Goal: Task Accomplishment & Management: Use online tool/utility

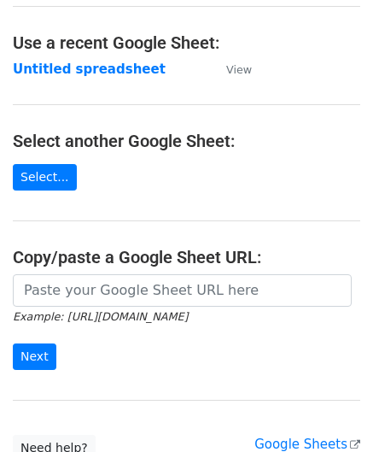
scroll to position [85, 0]
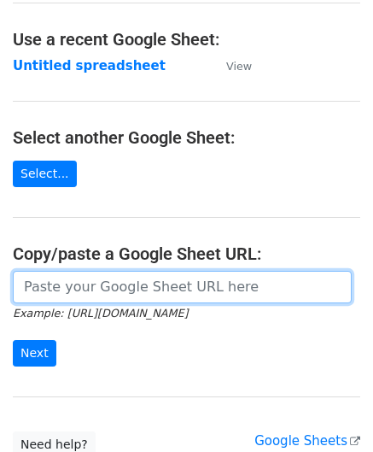
click at [72, 276] on input "url" at bounding box center [182, 287] width 339 height 32
paste input "[URL][DOMAIN_NAME]"
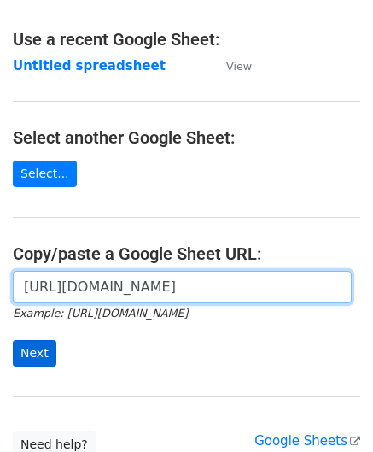
type input "[URL][DOMAIN_NAME]"
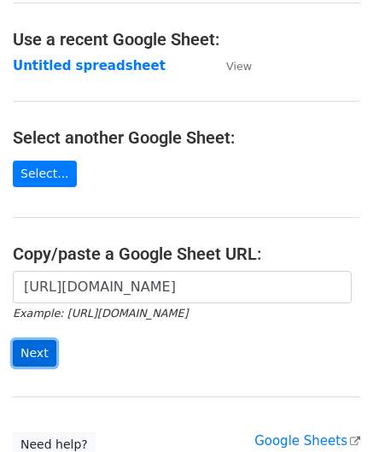
click at [30, 348] on input "Next" at bounding box center [35, 353] width 44 height 26
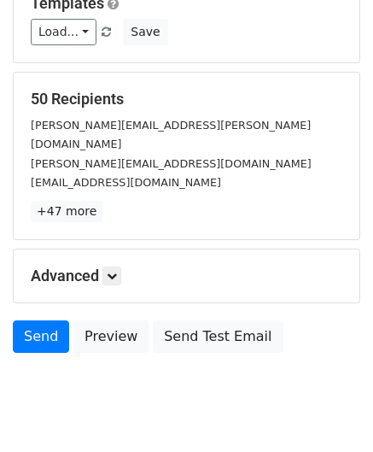
scroll to position [208, 0]
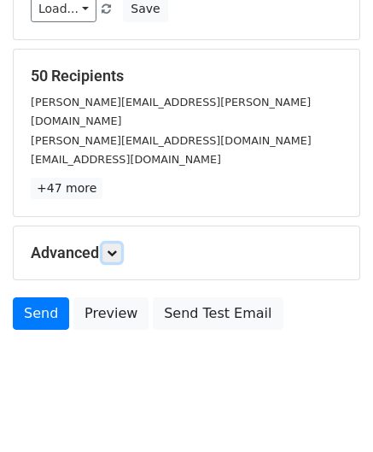
drag, startPoint x: 121, startPoint y: 230, endPoint x: 132, endPoint y: 240, distance: 14.5
click at [121, 243] on link at bounding box center [111, 252] width 19 height 19
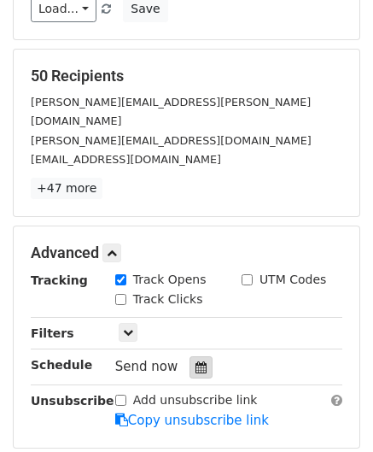
click at [196, 361] on icon at bounding box center [201, 367] width 11 height 12
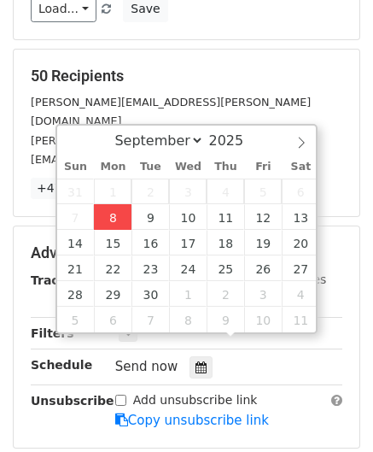
type input "2025-09-08 12:00"
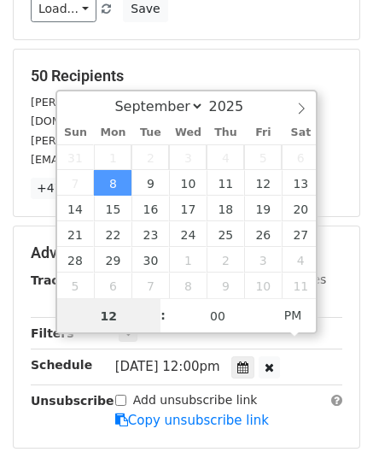
paste input "Hour"
type input "2"
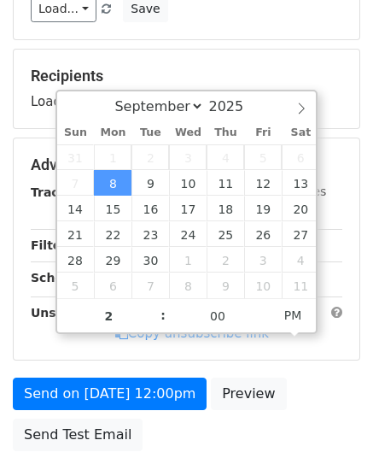
type input "2025-09-08 14:00"
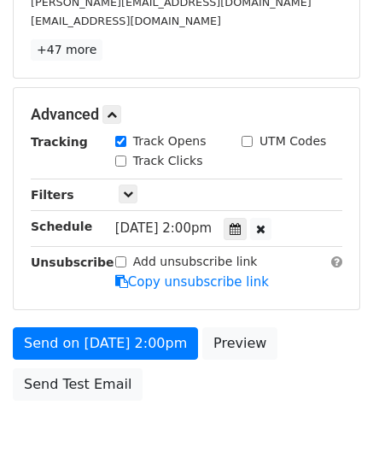
scroll to position [415, 0]
